Goal: Task Accomplishment & Management: Use online tool/utility

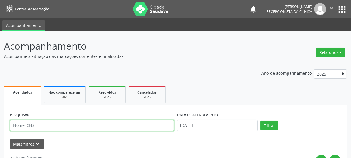
click at [26, 126] on input "text" at bounding box center [92, 124] width 164 height 11
type input "706002346767445"
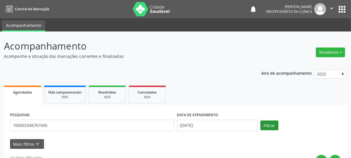
drag, startPoint x: 272, startPoint y: 131, endPoint x: 267, endPoint y: 126, distance: 6.9
click at [272, 130] on div "PESQUISAR 706002346767445 DATA DE ATENDIMENTO [DATE] Filtrar" at bounding box center [176, 123] width 334 height 24
click at [267, 126] on button "Filtrar" at bounding box center [269, 125] width 18 height 10
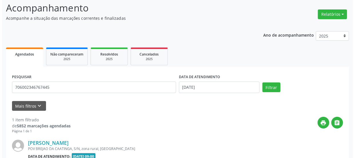
scroll to position [101, 0]
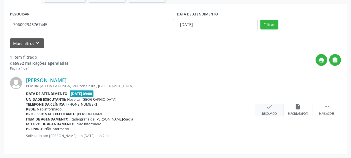
click at [267, 109] on icon "check" at bounding box center [269, 106] width 6 height 6
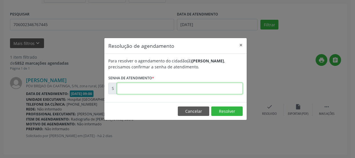
drag, startPoint x: 197, startPoint y: 87, endPoint x: 195, endPoint y: 92, distance: 5.4
click at [197, 87] on input "text" at bounding box center [180, 88] width 126 height 11
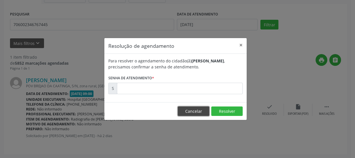
drag, startPoint x: 200, startPoint y: 109, endPoint x: 196, endPoint y: 103, distance: 7.4
click at [200, 109] on button "Cancelar" at bounding box center [193, 111] width 31 height 10
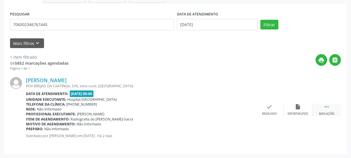
click at [323, 107] on icon "" at bounding box center [326, 106] width 6 height 6
click at [244, 110] on div "print Imprimir" at bounding box center [241, 109] width 29 height 12
click at [178, 106] on div "check Resolvido" at bounding box center [183, 109] width 29 height 12
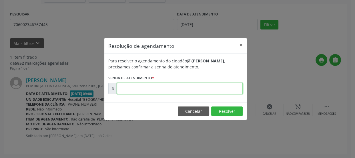
click at [166, 88] on input "text" at bounding box center [180, 88] width 126 height 11
type input "00171372"
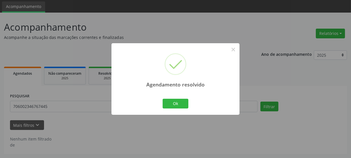
scroll to position [19, 0]
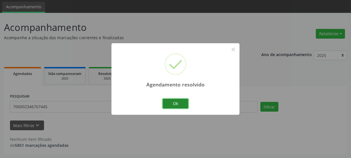
click at [182, 103] on button "Ok" at bounding box center [176, 104] width 26 height 10
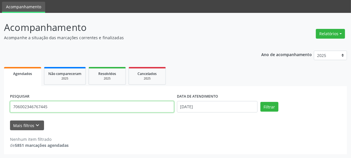
drag, startPoint x: 65, startPoint y: 106, endPoint x: 0, endPoint y: 134, distance: 71.1
click at [0, 8] on div "Central de Marcação notifications [PERSON_NAME] Recepcionista da clínica  Conf…" at bounding box center [175, 60] width 351 height 158
type input "703201629336197"
click at [260, 102] on button "Filtrar" at bounding box center [269, 107] width 18 height 10
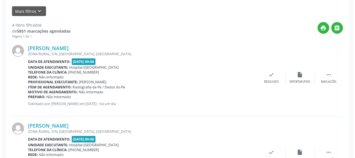
scroll to position [141, 0]
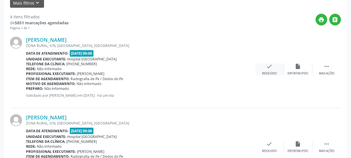
click at [265, 68] on div "check Resolvido" at bounding box center [269, 69] width 29 height 12
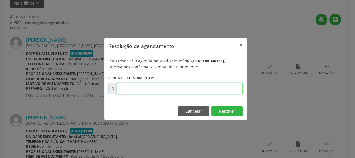
click at [181, 91] on input "text" at bounding box center [180, 88] width 126 height 11
type input "00171451"
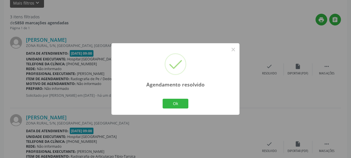
click at [164, 109] on div "Ok Cancel" at bounding box center [175, 103] width 28 height 12
click at [167, 106] on button "Ok" at bounding box center [176, 104] width 26 height 10
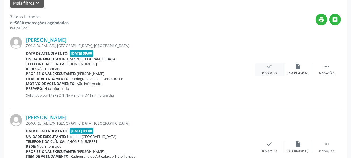
click at [257, 71] on div "check Resolvido" at bounding box center [269, 69] width 29 height 12
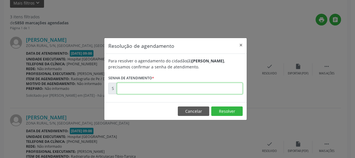
click at [183, 88] on input "text" at bounding box center [180, 88] width 126 height 11
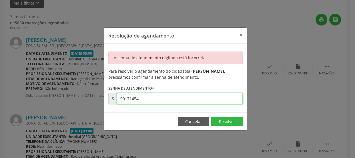
drag, startPoint x: 160, startPoint y: 95, endPoint x: 157, endPoint y: 97, distance: 3.7
click at [160, 95] on input "00171454" at bounding box center [180, 98] width 126 height 11
click at [180, 98] on input "00171456" at bounding box center [180, 98] width 126 height 11
type input "00171453"
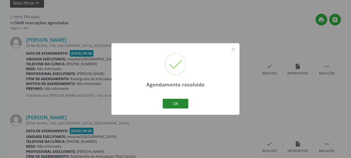
drag, startPoint x: 175, startPoint y: 97, endPoint x: 177, endPoint y: 102, distance: 5.4
click at [176, 97] on div "Agendamento resolvido × Ok Cancel" at bounding box center [175, 78] width 128 height 71
drag, startPoint x: 180, startPoint y: 110, endPoint x: 182, endPoint y: 105, distance: 5.2
click at [182, 110] on div "Agendamento resolvido × Ok Cancel" at bounding box center [175, 78] width 128 height 71
drag, startPoint x: 181, startPoint y: 103, endPoint x: 201, endPoint y: 99, distance: 19.7
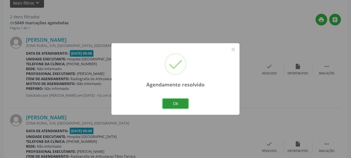
click at [182, 103] on button "Ok" at bounding box center [176, 104] width 26 height 10
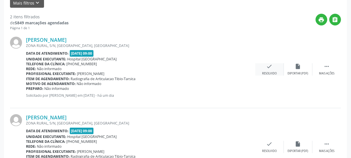
drag, startPoint x: 271, startPoint y: 66, endPoint x: 269, endPoint y: 69, distance: 3.0
click at [269, 69] on icon "check" at bounding box center [269, 66] width 6 height 6
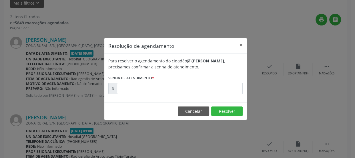
click at [210, 81] on form "Para resolver o agendamento do cidadão(ã) [PERSON_NAME] , precisamos confirmar …" at bounding box center [175, 76] width 134 height 36
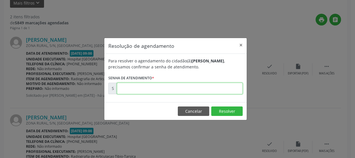
drag, startPoint x: 203, startPoint y: 85, endPoint x: 199, endPoint y: 94, distance: 9.8
click at [203, 85] on input "text" at bounding box center [180, 88] width 126 height 11
type input "00171454"
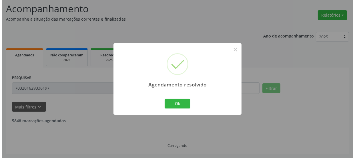
scroll to position [101, 0]
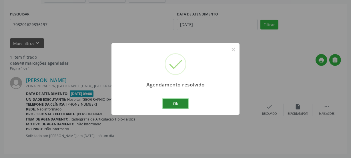
drag, startPoint x: 182, startPoint y: 101, endPoint x: 206, endPoint y: 103, distance: 24.1
click at [182, 101] on button "Ok" at bounding box center [176, 104] width 26 height 10
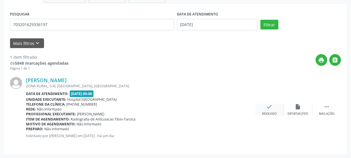
click at [275, 108] on div "check Resolvido" at bounding box center [269, 109] width 29 height 12
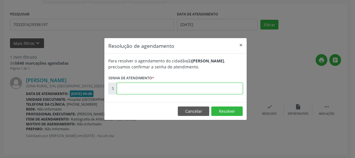
click at [169, 85] on input "text" at bounding box center [180, 88] width 126 height 11
type input "00171456"
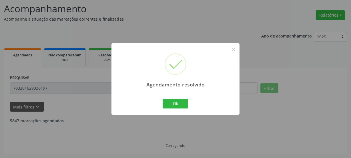
scroll to position [19, 0]
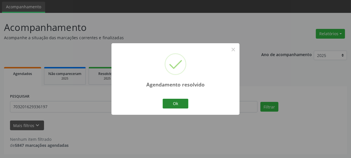
drag, startPoint x: 165, startPoint y: 97, endPoint x: 166, endPoint y: 101, distance: 3.6
click at [166, 99] on div "Ok Cancel" at bounding box center [175, 103] width 28 height 12
click at [166, 101] on button "Ok" at bounding box center [176, 104] width 26 height 10
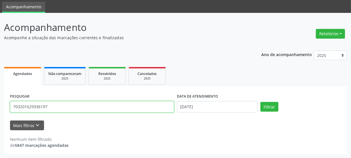
drag, startPoint x: 54, startPoint y: 107, endPoint x: 0, endPoint y: 135, distance: 61.0
click at [0, 131] on div "Acompanhamento Acompanhe a situação das marcações correntes e finalizadas Relat…" at bounding box center [175, 85] width 351 height 145
type input "700108984738712"
click at [260, 102] on button "Filtrar" at bounding box center [269, 107] width 18 height 10
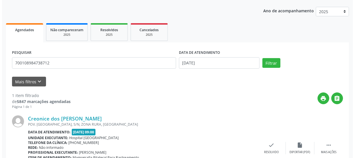
scroll to position [101, 0]
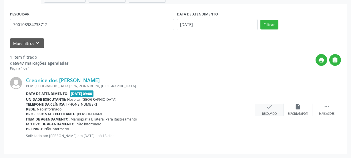
click at [268, 110] on div "check Resolvido" at bounding box center [269, 109] width 29 height 12
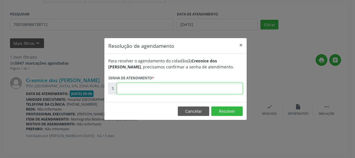
drag, startPoint x: 203, startPoint y: 89, endPoint x: 203, endPoint y: 93, distance: 4.0
click at [203, 89] on input "text" at bounding box center [180, 88] width 126 height 11
type input "00169461"
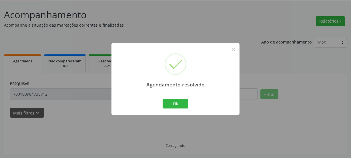
scroll to position [19, 0]
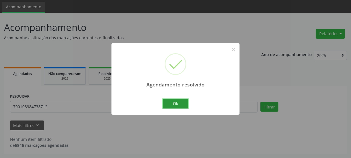
click at [177, 109] on div "Agendamento resolvido × Ok Cancel" at bounding box center [175, 78] width 128 height 71
click at [177, 102] on button "Ok" at bounding box center [176, 104] width 26 height 10
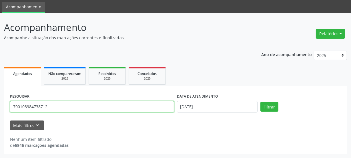
drag, startPoint x: 58, startPoint y: 107, endPoint x: 0, endPoint y: 118, distance: 59.1
click at [0, 117] on div "Acompanhamento Acompanhe a situação das marcações correntes e finalizadas Relat…" at bounding box center [175, 85] width 351 height 145
type input "700505708686855"
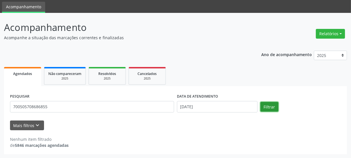
click at [276, 103] on button "Filtrar" at bounding box center [269, 107] width 18 height 10
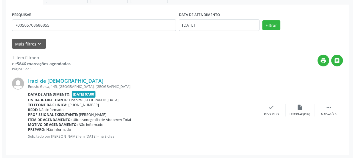
scroll to position [101, 0]
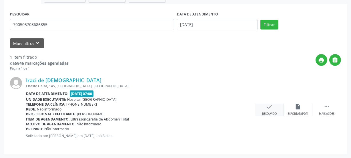
click at [265, 106] on div "check Resolvido" at bounding box center [269, 109] width 29 height 12
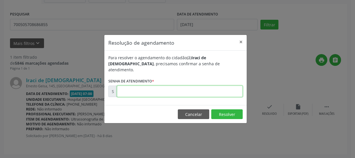
click at [191, 90] on input "text" at bounding box center [180, 90] width 126 height 11
type input "00170270"
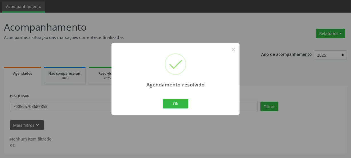
scroll to position [19, 0]
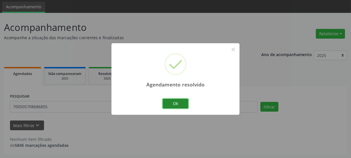
click at [183, 102] on button "Ok" at bounding box center [176, 104] width 26 height 10
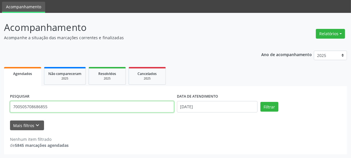
click at [0, 110] on div "Acompanhamento Acompanhe a situação das marcações correntes e finalizadas Relat…" at bounding box center [175, 85] width 351 height 145
type input "701403642877838"
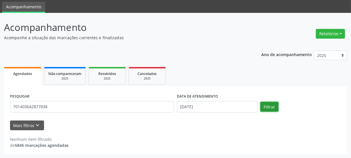
click at [268, 106] on button "Filtrar" at bounding box center [269, 107] width 18 height 10
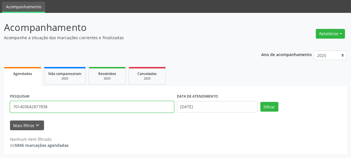
drag, startPoint x: 62, startPoint y: 108, endPoint x: 0, endPoint y: 111, distance: 62.1
click at [0, 111] on div "Acompanhamento Acompanhe a situação das marcações correntes e finalizadas Relat…" at bounding box center [175, 85] width 351 height 145
type input "701403642977838"
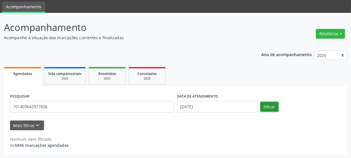
click at [269, 108] on button "Filtrar" at bounding box center [269, 107] width 18 height 10
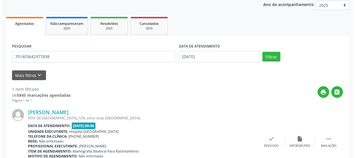
scroll to position [101, 0]
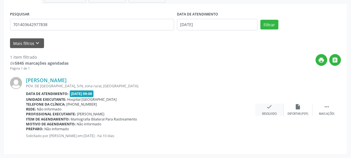
click at [274, 104] on div "check Resolvido" at bounding box center [269, 109] width 29 height 12
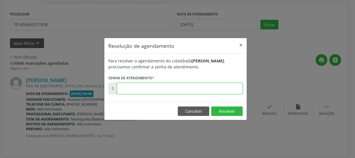
click at [198, 90] on input "text" at bounding box center [180, 88] width 126 height 11
type input "00169560"
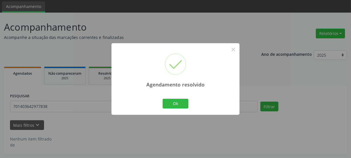
scroll to position [19, 0]
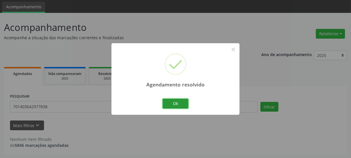
drag, startPoint x: 178, startPoint y: 104, endPoint x: 157, endPoint y: 114, distance: 22.8
click at [178, 104] on button "Ok" at bounding box center [176, 104] width 26 height 10
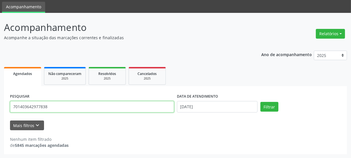
drag, startPoint x: 55, startPoint y: 107, endPoint x: 0, endPoint y: 134, distance: 61.2
click at [0, 13] on div "Acompanhamento Acompanhe a situação das marcações correntes e finalizadas Relat…" at bounding box center [175, 85] width 351 height 145
type input "700009276663309"
click at [260, 102] on button "Filtrar" at bounding box center [269, 107] width 18 height 10
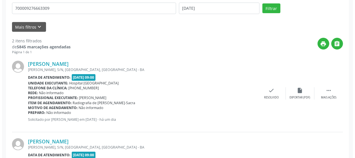
scroll to position [141, 0]
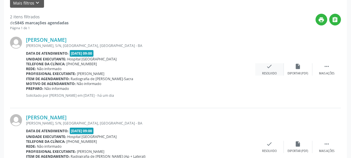
click at [265, 64] on div "check Resolvido" at bounding box center [269, 69] width 29 height 12
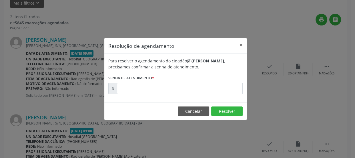
drag, startPoint x: 177, startPoint y: 82, endPoint x: 171, endPoint y: 86, distance: 6.7
click at [177, 82] on form "Para resolver o agendamento do cidadão(ã) [PERSON_NAME] , precisamos confirmar …" at bounding box center [175, 76] width 134 height 36
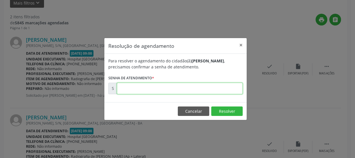
click at [162, 92] on input "text" at bounding box center [180, 88] width 126 height 11
type input "00171447"
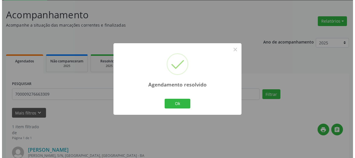
scroll to position [101, 0]
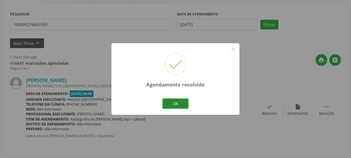
click at [176, 101] on button "Ok" at bounding box center [176, 104] width 26 height 10
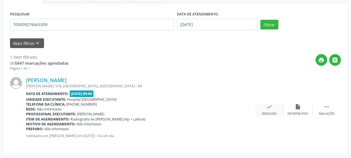
click at [274, 109] on div "check Resolvido" at bounding box center [269, 109] width 29 height 12
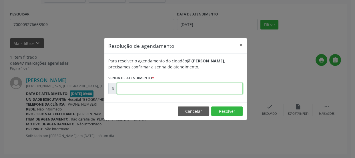
drag, startPoint x: 175, startPoint y: 87, endPoint x: 173, endPoint y: 91, distance: 3.6
click at [175, 88] on input "text" at bounding box center [180, 88] width 126 height 11
type input "00171448"
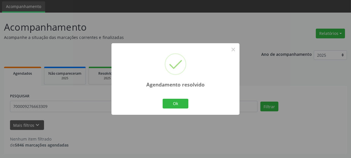
scroll to position [19, 0]
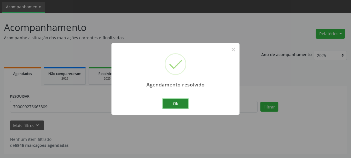
click at [178, 102] on button "Ok" at bounding box center [176, 104] width 26 height 10
